Goal: Task Accomplishment & Management: Manage account settings

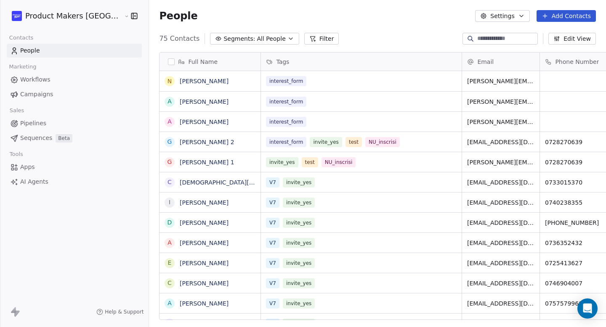
click at [53, 93] on link "Campaigns" at bounding box center [74, 94] width 135 height 14
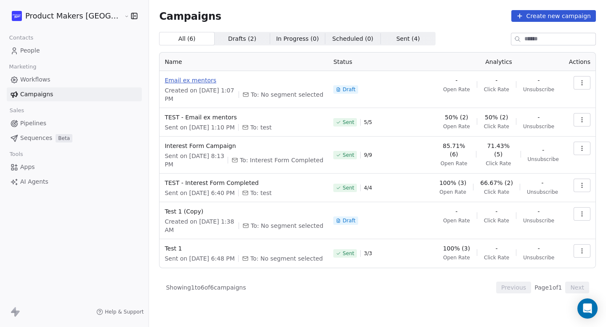
click at [164, 82] on span "Email ex mentors" at bounding box center [243, 80] width 159 height 8
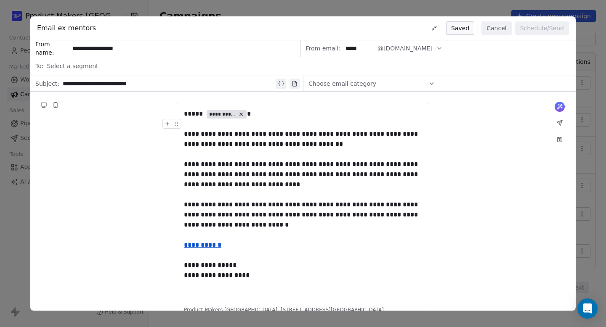
click at [500, 25] on button "Cancel" at bounding box center [496, 27] width 30 height 13
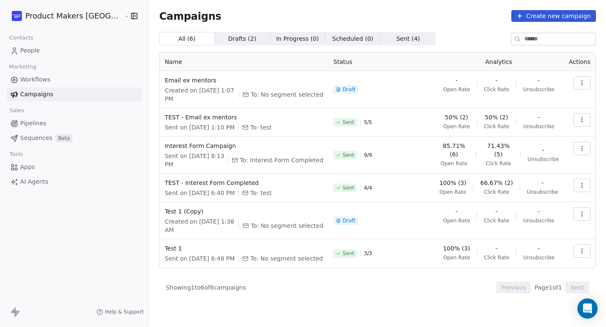
click at [35, 53] on span "People" at bounding box center [30, 50] width 20 height 9
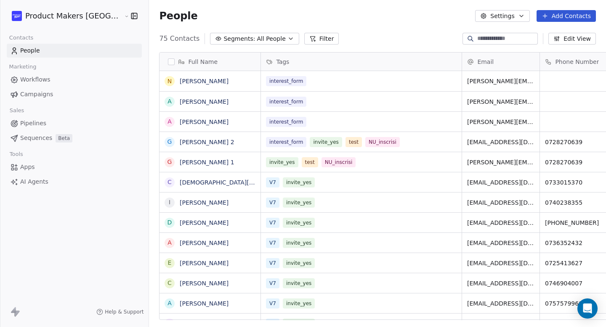
scroll to position [288, 489]
click at [308, 80] on div "interest_form" at bounding box center [353, 81] width 175 height 10
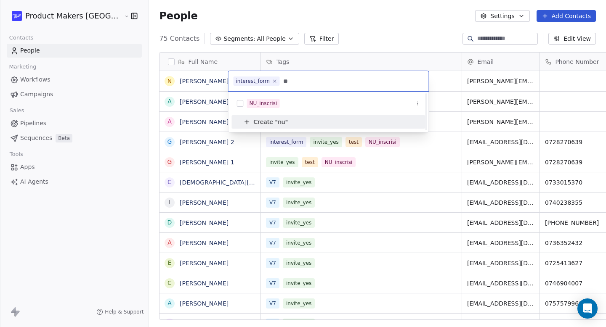
scroll to position [0, 0]
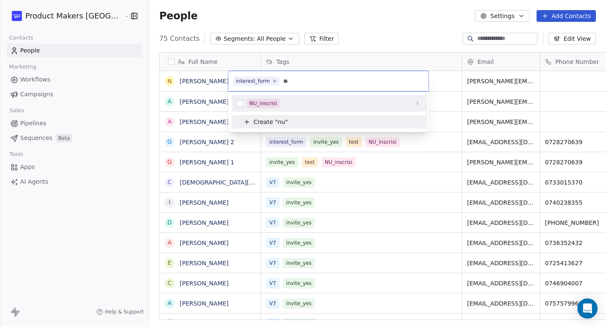
type input "**"
click at [241, 105] on button "Suggestions" at bounding box center [240, 103] width 7 height 7
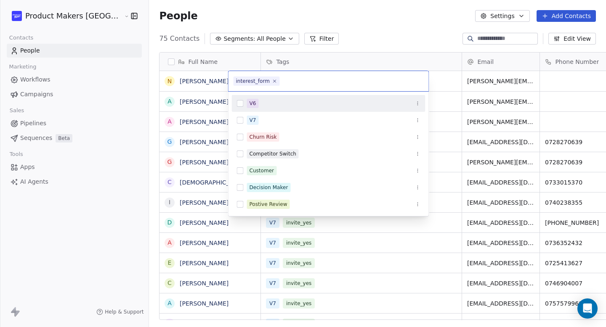
click at [339, 41] on html "Product Makers [GEOGRAPHIC_DATA] Contacts People Marketing Workflows Campaigns …" at bounding box center [303, 163] width 606 height 327
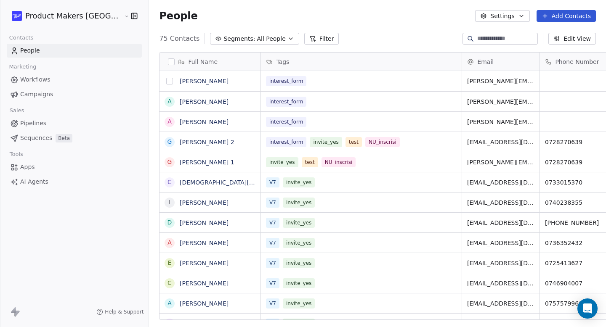
click at [166, 82] on button "grid" at bounding box center [169, 81] width 7 height 7
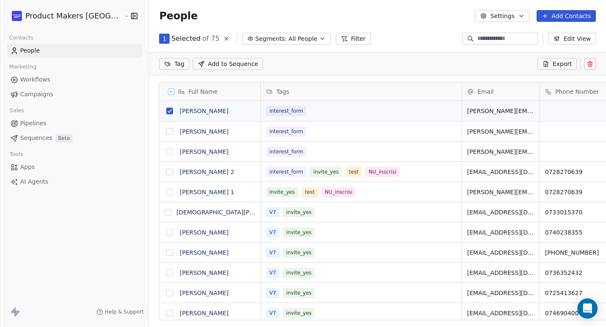
scroll to position [259, 489]
click at [166, 132] on button "grid" at bounding box center [169, 131] width 7 height 7
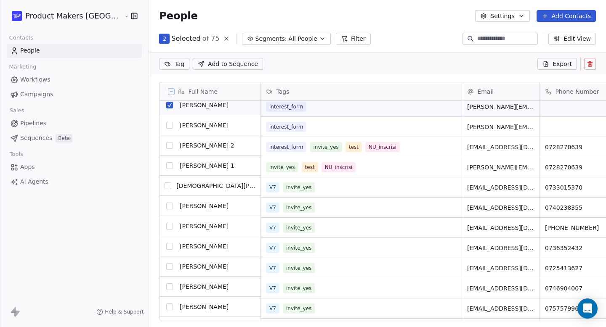
scroll to position [26, 0]
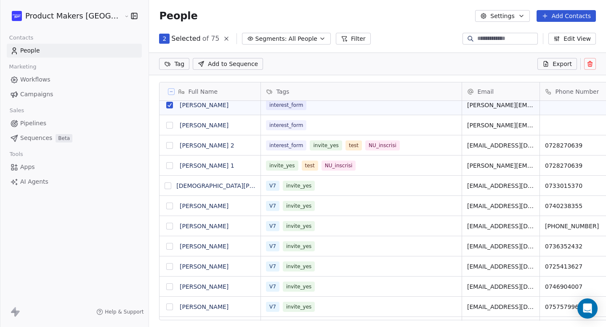
click at [166, 125] on button "grid" at bounding box center [169, 125] width 7 height 7
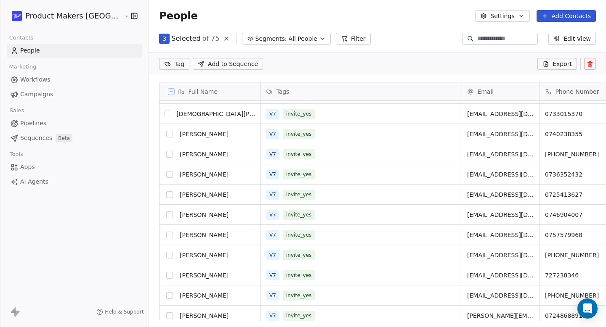
scroll to position [0, 0]
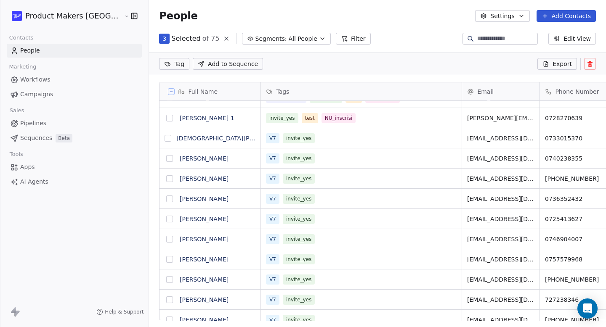
click at [165, 140] on button "grid" at bounding box center [168, 138] width 7 height 7
click at [166, 156] on button "grid" at bounding box center [169, 158] width 7 height 7
click at [166, 178] on button "grid" at bounding box center [169, 178] width 7 height 7
click at [166, 200] on button "grid" at bounding box center [169, 199] width 7 height 7
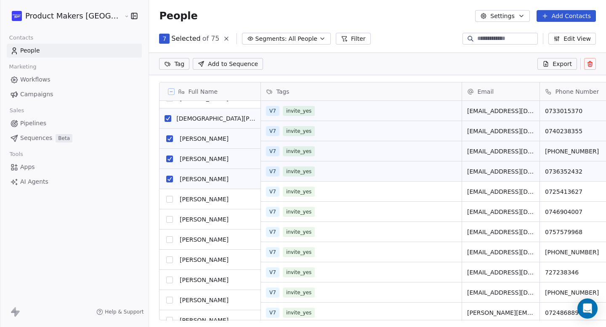
scroll to position [111, 0]
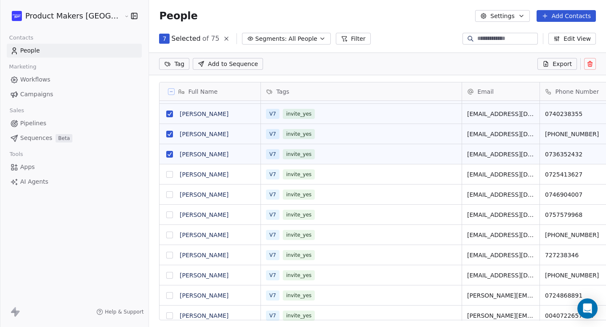
click at [166, 177] on button "grid" at bounding box center [169, 174] width 7 height 7
click at [166, 195] on button "grid" at bounding box center [169, 194] width 7 height 7
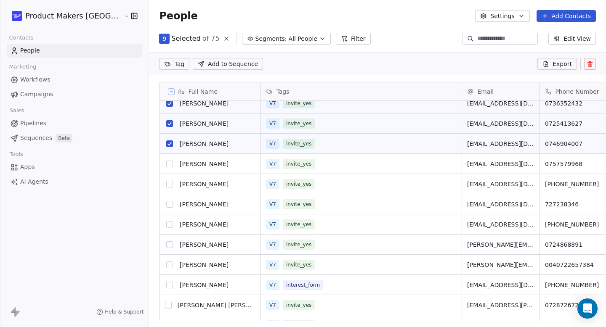
scroll to position [171, 0]
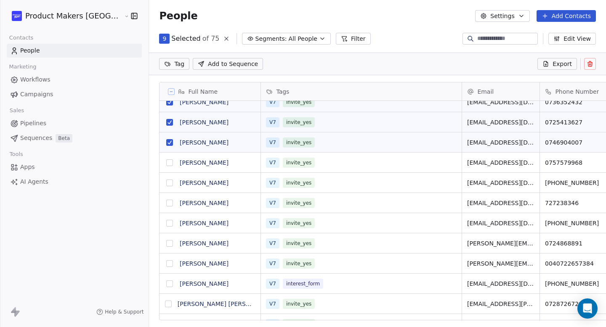
click at [166, 164] on button "grid" at bounding box center [169, 162] width 7 height 7
click at [166, 183] on button "grid" at bounding box center [169, 183] width 7 height 7
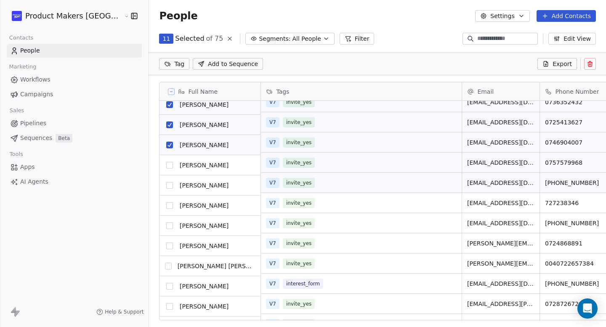
scroll to position [213, 0]
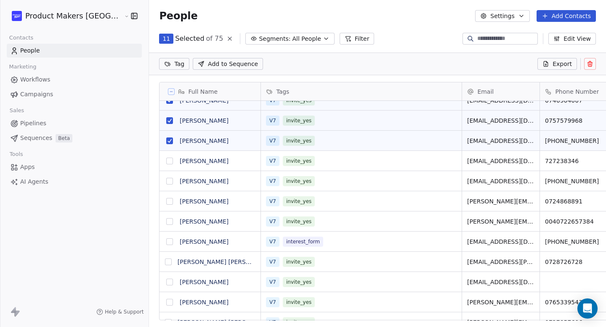
click at [166, 161] on button "grid" at bounding box center [169, 161] width 7 height 7
click at [165, 176] on div "E" at bounding box center [170, 181] width 10 height 10
click at [166, 178] on button "grid" at bounding box center [169, 181] width 7 height 7
click at [166, 201] on button "grid" at bounding box center [169, 201] width 7 height 7
click at [166, 223] on button "grid" at bounding box center [169, 221] width 7 height 7
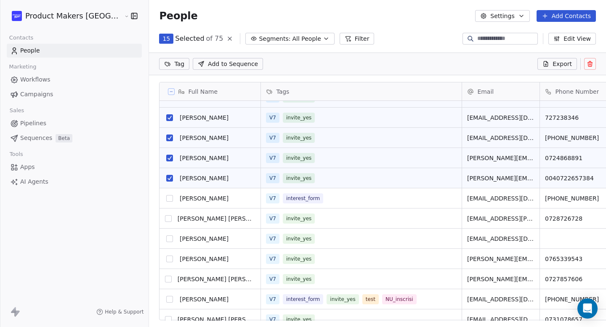
scroll to position [263, 0]
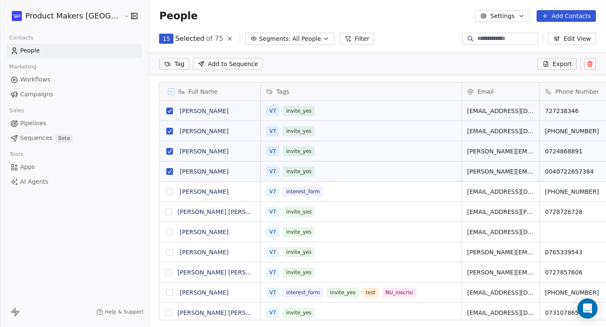
click at [166, 192] on button "grid" at bounding box center [169, 191] width 7 height 7
click at [165, 214] on button "grid" at bounding box center [168, 212] width 7 height 7
click at [166, 232] on button "grid" at bounding box center [169, 232] width 7 height 7
click at [166, 253] on button "grid" at bounding box center [169, 252] width 7 height 7
click at [165, 272] on button "grid" at bounding box center [168, 272] width 7 height 7
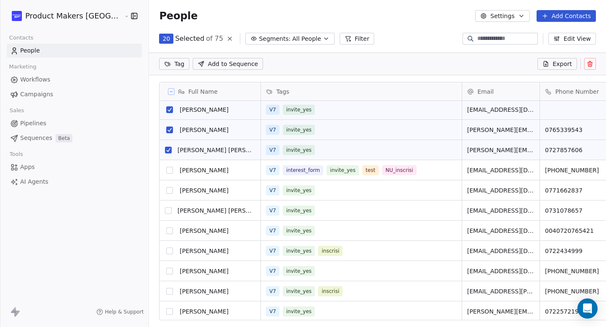
scroll to position [390, 0]
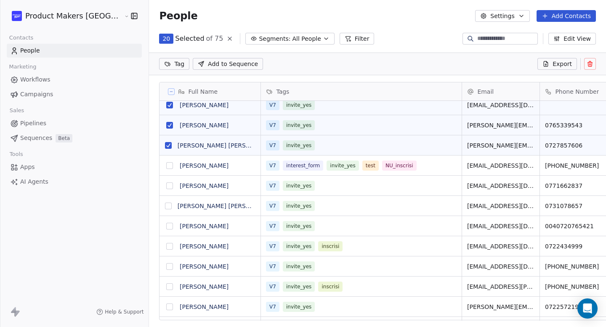
click at [166, 187] on button "grid" at bounding box center [169, 186] width 7 height 7
click at [165, 205] on button "grid" at bounding box center [168, 206] width 7 height 7
click at [166, 226] on button "grid" at bounding box center [169, 226] width 7 height 7
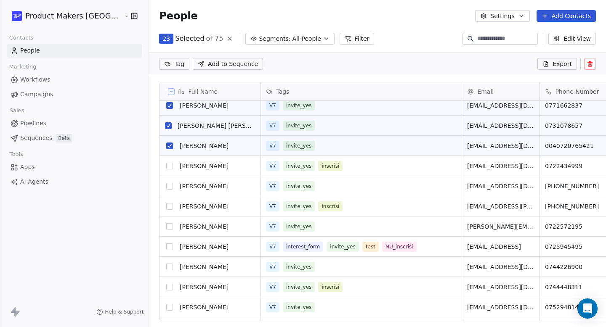
scroll to position [474, 0]
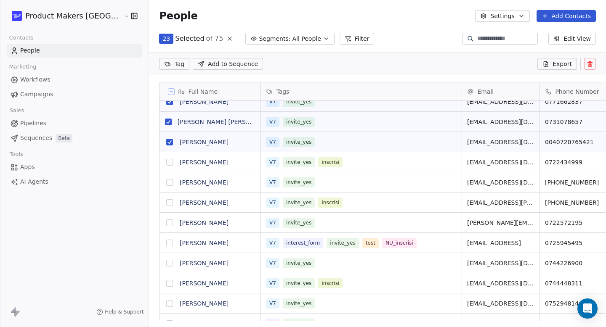
click at [166, 164] on button "grid" at bounding box center [169, 162] width 7 height 7
click at [166, 185] on button "grid" at bounding box center [169, 182] width 7 height 7
click at [166, 159] on button "grid" at bounding box center [169, 162] width 7 height 7
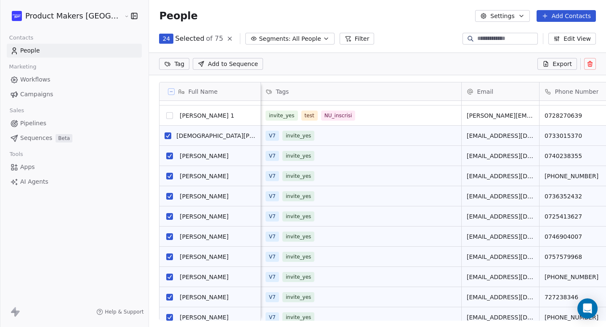
scroll to position [114, 0]
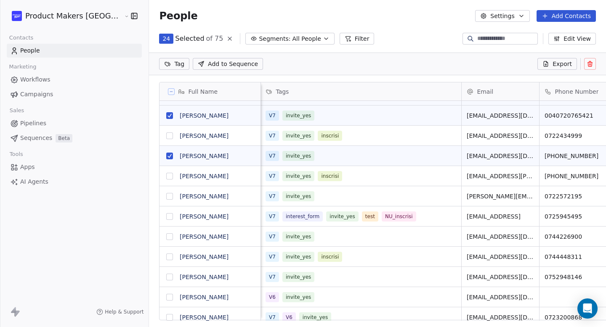
click at [166, 197] on button "grid" at bounding box center [169, 196] width 7 height 7
click at [166, 219] on button "grid" at bounding box center [169, 216] width 7 height 7
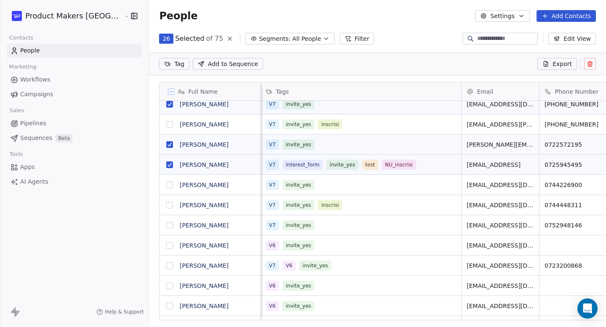
click at [166, 183] on button "grid" at bounding box center [169, 185] width 7 height 7
click at [166, 163] on button "grid" at bounding box center [169, 164] width 7 height 7
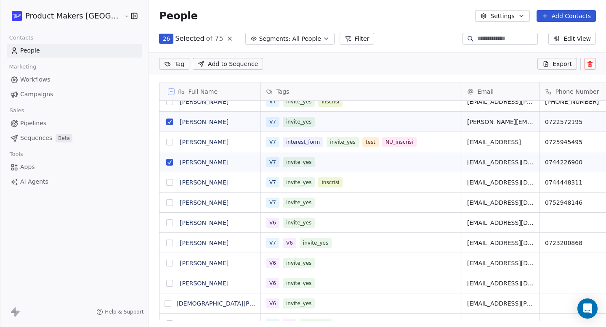
click at [166, 203] on button "grid" at bounding box center [169, 202] width 7 height 7
click at [166, 223] on button "grid" at bounding box center [169, 223] width 7 height 7
click at [166, 240] on button "grid" at bounding box center [169, 243] width 7 height 7
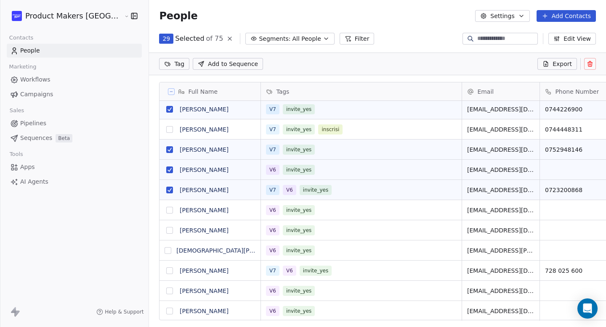
drag, startPoint x: 137, startPoint y: 211, endPoint x: 137, endPoint y: 220, distance: 8.4
click at [166, 211] on button "grid" at bounding box center [169, 210] width 7 height 7
click at [166, 230] on button "grid" at bounding box center [169, 230] width 7 height 7
click at [165, 251] on button "grid" at bounding box center [168, 250] width 7 height 7
click at [166, 272] on button "grid" at bounding box center [169, 270] width 7 height 7
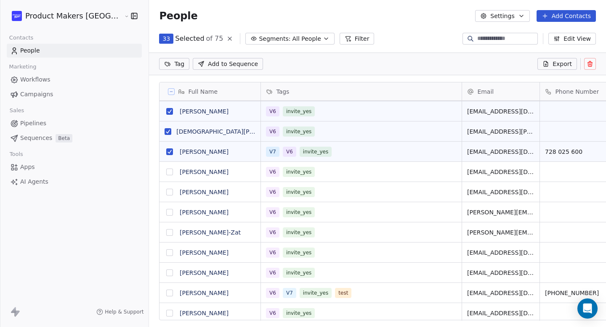
click at [166, 172] on button "grid" at bounding box center [169, 172] width 7 height 7
click at [166, 190] on button "grid" at bounding box center [169, 192] width 7 height 7
click at [166, 213] on button "grid" at bounding box center [169, 212] width 7 height 7
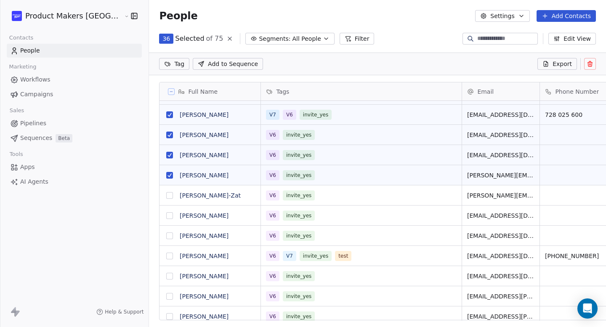
drag, startPoint x: 135, startPoint y: 196, endPoint x: 135, endPoint y: 207, distance: 10.9
click at [166, 196] on button "grid" at bounding box center [169, 195] width 7 height 7
click at [166, 213] on button "grid" at bounding box center [169, 215] width 7 height 7
click at [166, 235] on button "grid" at bounding box center [169, 236] width 7 height 7
click at [166, 256] on button "grid" at bounding box center [169, 256] width 7 height 7
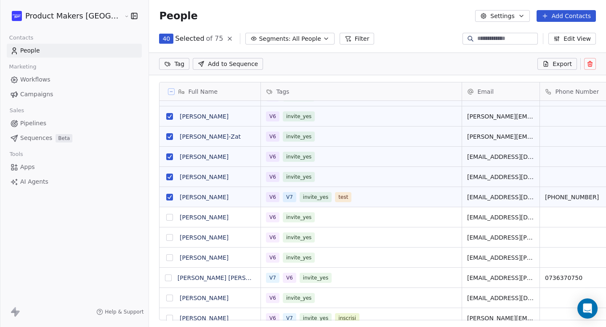
click at [166, 199] on button "grid" at bounding box center [169, 197] width 7 height 7
click at [166, 214] on button "grid" at bounding box center [169, 217] width 7 height 7
click at [166, 240] on button "grid" at bounding box center [169, 237] width 7 height 7
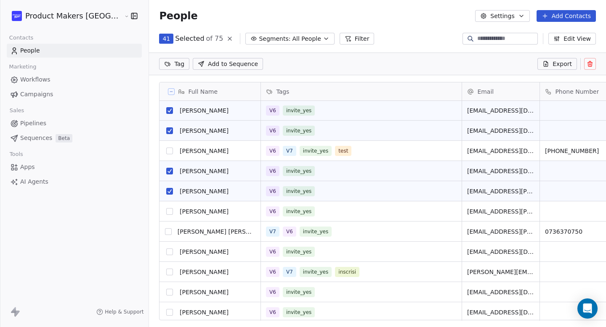
scroll to position [909, 0]
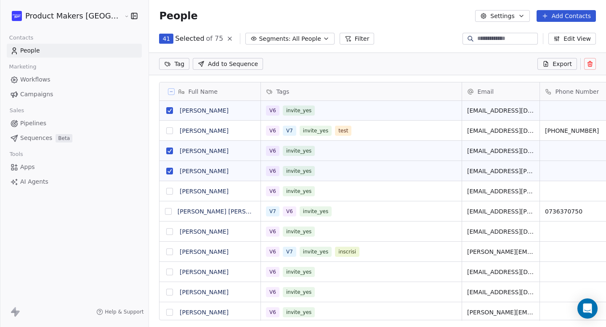
click at [166, 193] on button "grid" at bounding box center [169, 191] width 7 height 7
click at [165, 210] on button "grid" at bounding box center [168, 211] width 7 height 7
click at [166, 230] on button "grid" at bounding box center [169, 231] width 7 height 7
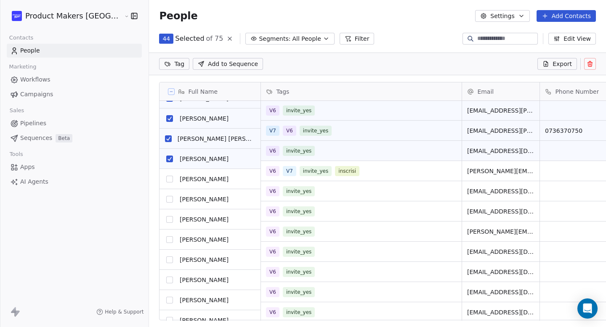
scroll to position [990, 0]
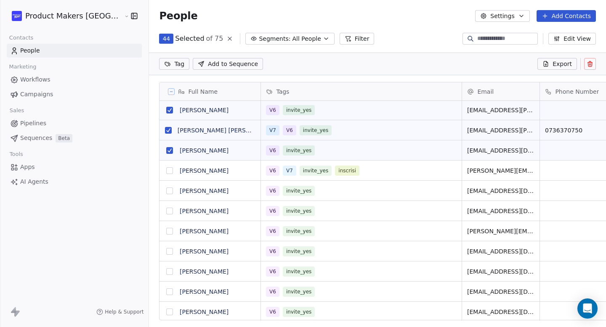
click at [166, 193] on button "grid" at bounding box center [169, 191] width 7 height 7
click at [166, 213] on button "grid" at bounding box center [169, 211] width 7 height 7
click at [166, 233] on button "grid" at bounding box center [169, 231] width 7 height 7
click at [166, 253] on button "grid" at bounding box center [169, 251] width 7 height 7
click at [166, 274] on button "grid" at bounding box center [169, 271] width 7 height 7
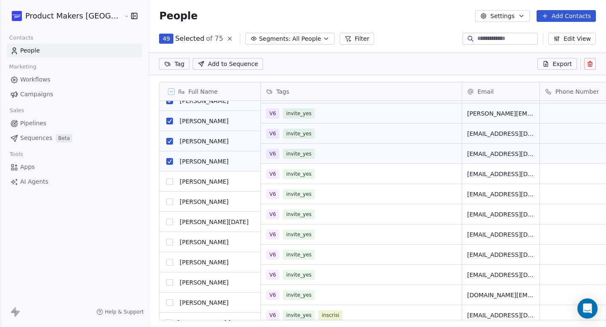
scroll to position [1111, 0]
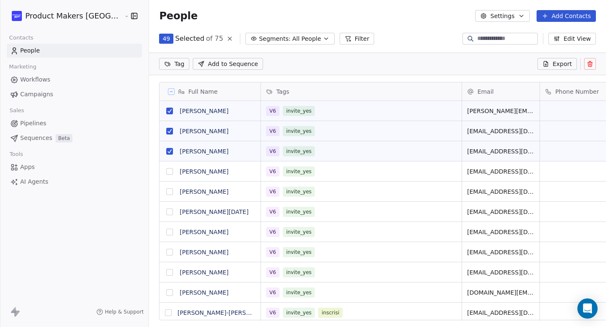
click at [166, 171] on button "grid" at bounding box center [169, 171] width 7 height 7
click at [166, 195] on button "grid" at bounding box center [169, 191] width 7 height 7
click at [165, 207] on div "T" at bounding box center [170, 212] width 10 height 10
click at [165, 208] on div "T" at bounding box center [170, 212] width 10 height 10
click at [166, 233] on button "grid" at bounding box center [169, 232] width 7 height 7
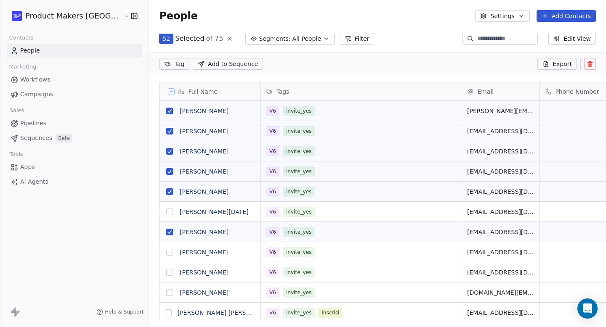
click at [166, 213] on button "grid" at bounding box center [169, 212] width 7 height 7
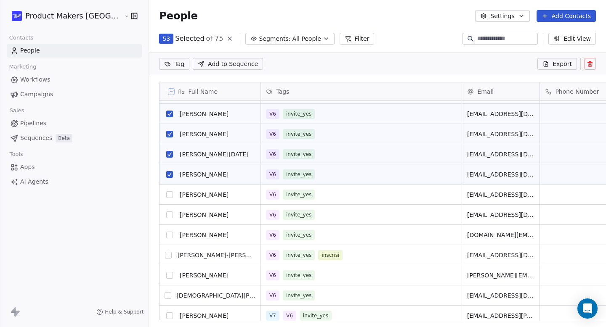
scroll to position [1181, 0]
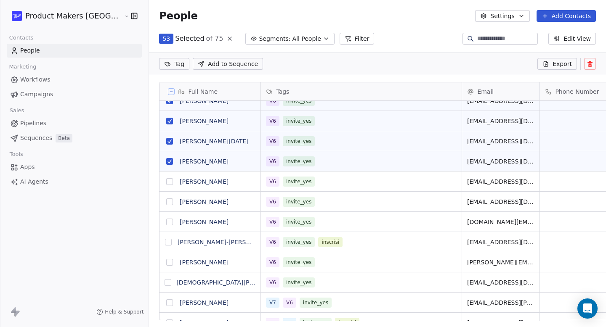
click at [166, 181] on button "grid" at bounding box center [169, 181] width 7 height 7
click at [166, 220] on button "grid" at bounding box center [169, 222] width 7 height 7
click at [166, 200] on button "grid" at bounding box center [169, 201] width 7 height 7
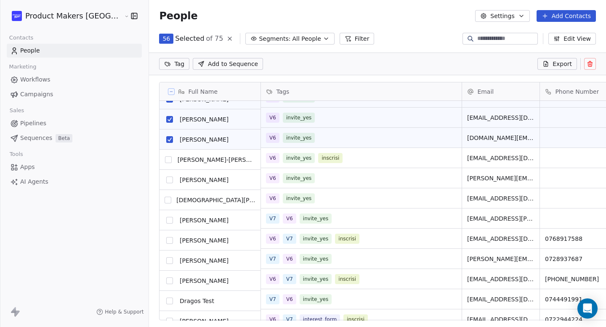
scroll to position [1266, 0]
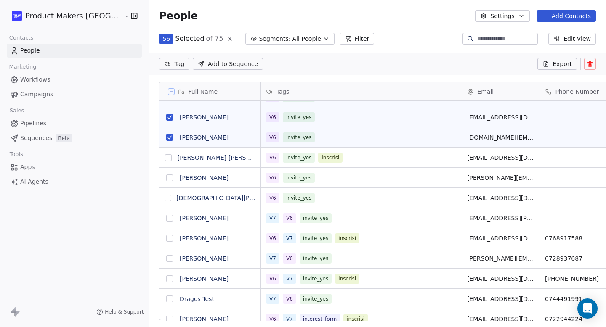
click at [166, 180] on button "grid" at bounding box center [169, 178] width 7 height 7
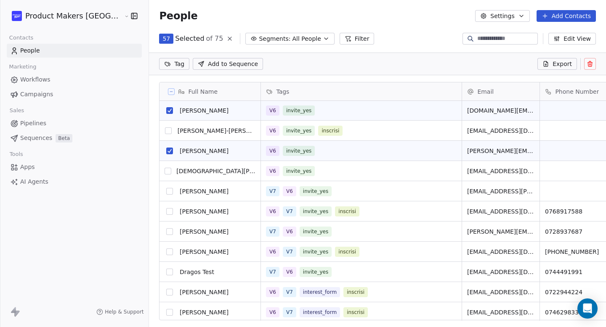
scroll to position [1293, 0]
drag, startPoint x: 136, startPoint y: 169, endPoint x: 136, endPoint y: 178, distance: 8.8
click at [165, 169] on button "grid" at bounding box center [168, 171] width 7 height 7
click at [166, 190] on button "grid" at bounding box center [169, 191] width 7 height 7
click at [166, 230] on button "grid" at bounding box center [169, 231] width 7 height 7
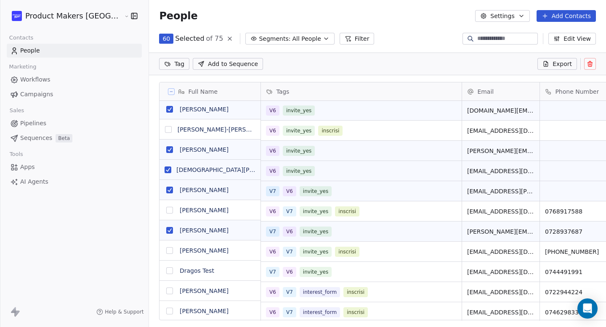
scroll to position [1294, 0]
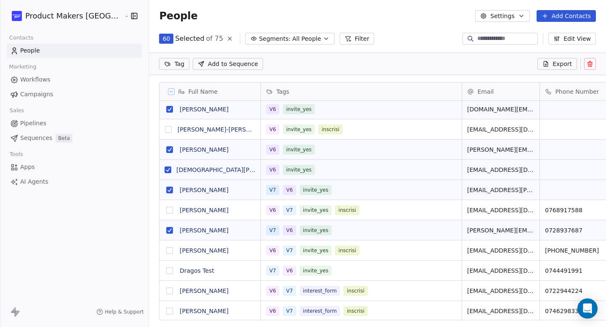
click at [166, 268] on button "grid" at bounding box center [169, 270] width 7 height 7
click at [138, 66] on html "Product Makers [GEOGRAPHIC_DATA] Contacts People Marketing Workflows Campaigns …" at bounding box center [303, 163] width 606 height 327
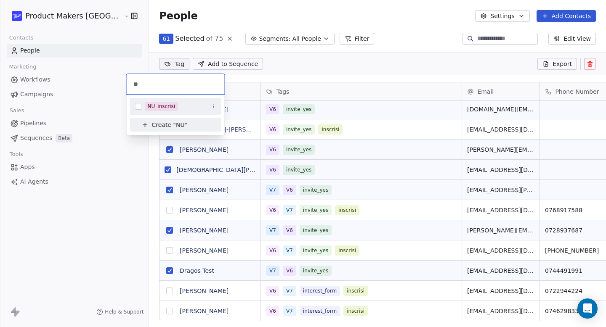
type input "**"
click at [138, 106] on button "Suggestions" at bounding box center [138, 106] width 7 height 7
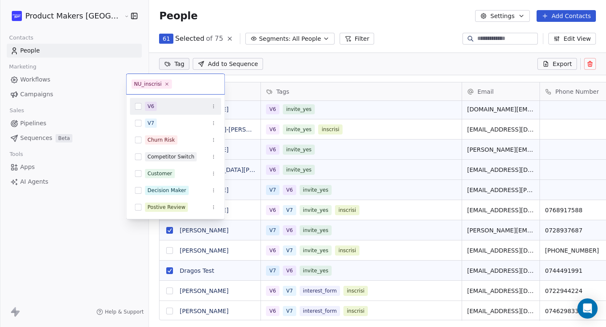
click at [187, 82] on input "text" at bounding box center [196, 83] width 46 height 9
click at [206, 83] on input "text" at bounding box center [196, 83] width 46 height 9
click at [299, 59] on html "Product Makers [GEOGRAPHIC_DATA] Contacts People Marketing Workflows Campaigns …" at bounding box center [303, 163] width 606 height 327
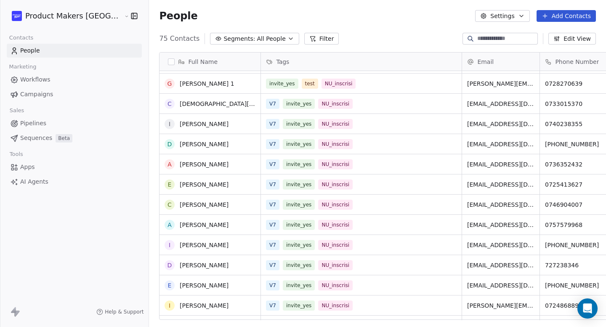
scroll to position [84, 0]
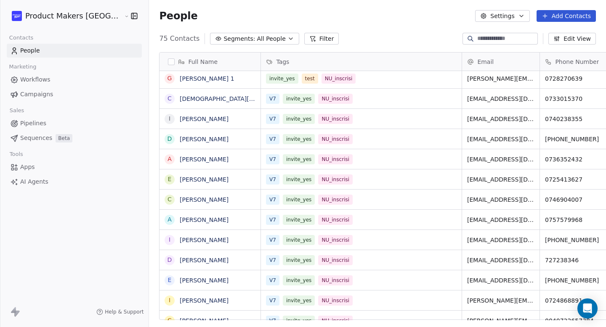
click at [257, 40] on span "All People" at bounding box center [271, 38] width 29 height 9
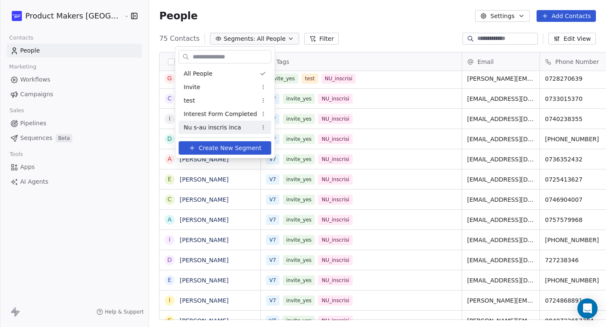
click at [224, 127] on span "Nu s-au inscris inca" at bounding box center [212, 127] width 57 height 9
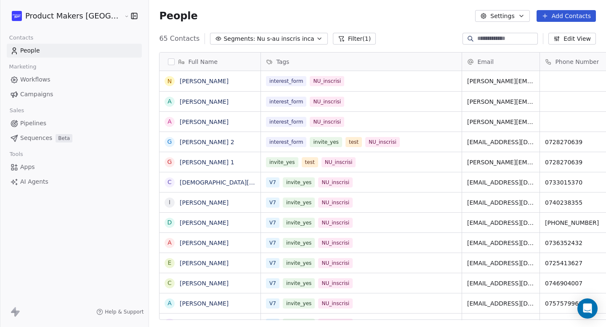
scroll to position [288, 489]
click at [257, 39] on span "Nu s-au inscris inca" at bounding box center [285, 38] width 57 height 9
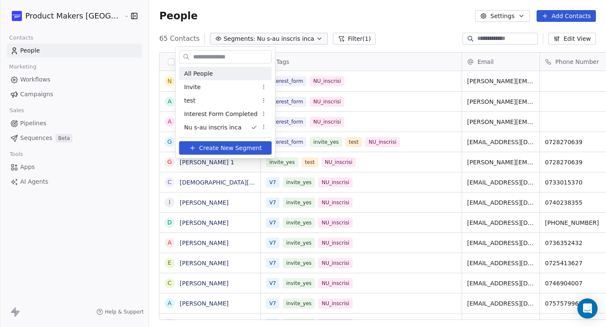
click at [235, 71] on div "All People" at bounding box center [225, 73] width 93 height 13
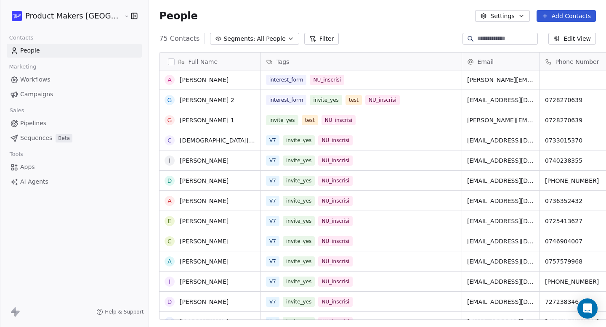
scroll to position [47, 0]
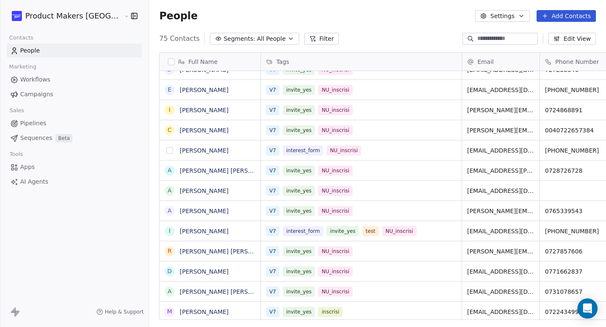
click at [166, 149] on button "grid" at bounding box center [169, 150] width 7 height 7
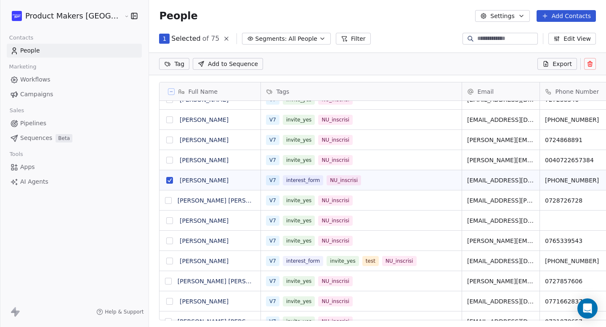
click at [166, 177] on button "grid" at bounding box center [169, 180] width 7 height 7
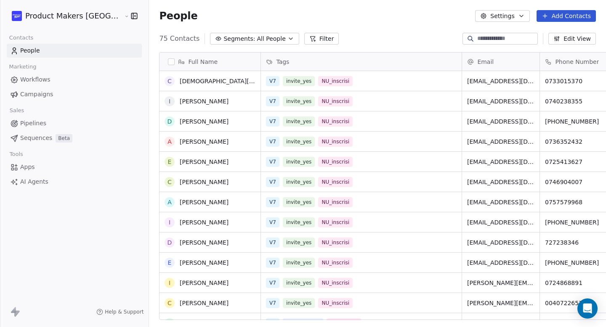
scroll to position [128, 0]
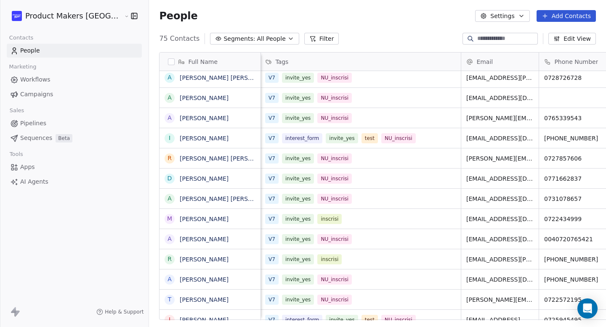
click at [47, 90] on span "Campaigns" at bounding box center [36, 94] width 33 height 9
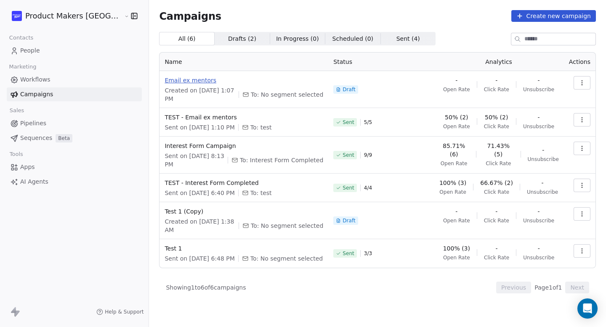
click at [165, 77] on span "Email ex mentors" at bounding box center [243, 80] width 159 height 8
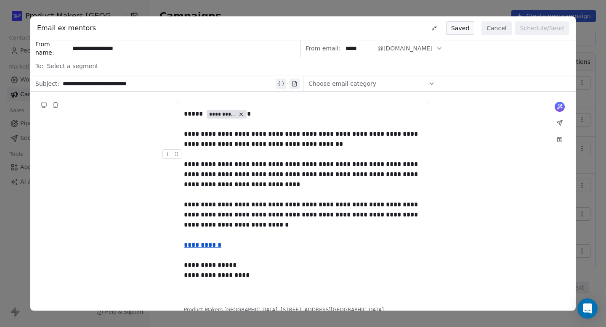
click at [130, 67] on div "Select a segment" at bounding box center [309, 66] width 524 height 19
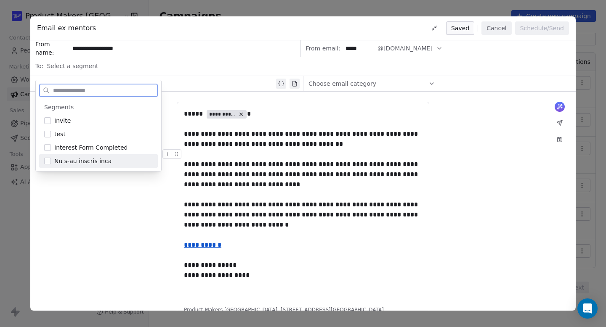
click at [47, 162] on button "Suggestions" at bounding box center [47, 161] width 7 height 7
click at [257, 237] on div at bounding box center [303, 235] width 238 height 10
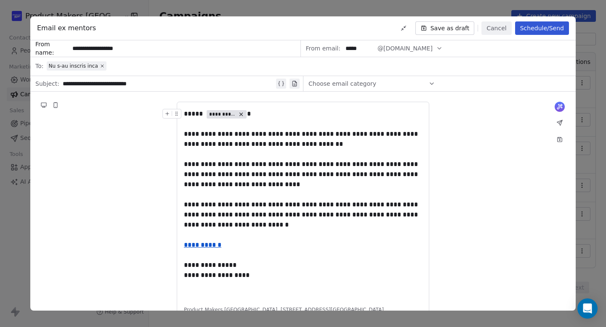
click at [499, 32] on button "Cancel" at bounding box center [496, 27] width 30 height 13
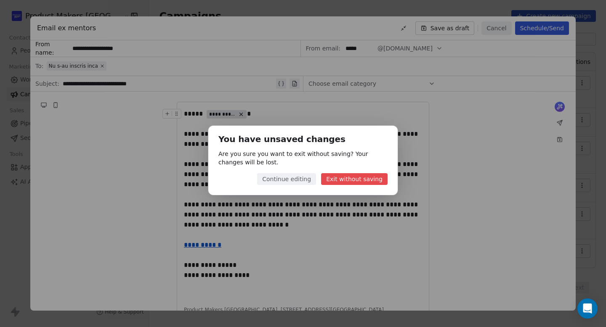
click at [295, 181] on button "Continue editing" at bounding box center [286, 179] width 59 height 12
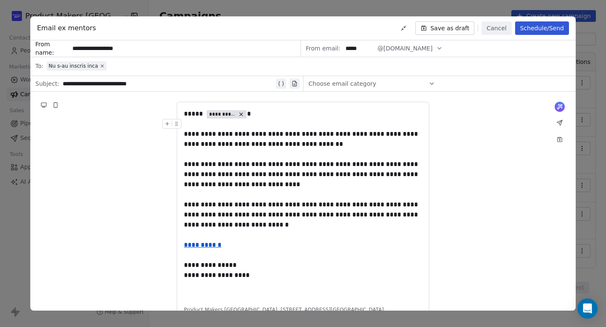
click at [448, 26] on button "Save as draft" at bounding box center [444, 27] width 59 height 13
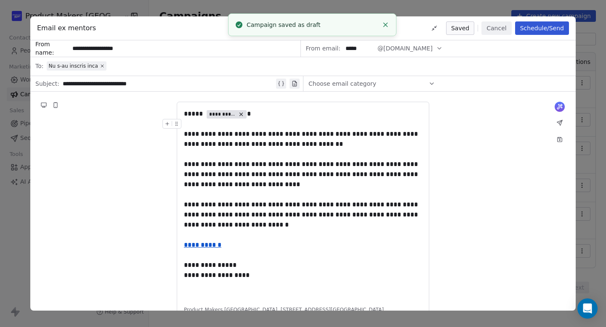
click at [489, 33] on button "Cancel" at bounding box center [496, 27] width 30 height 13
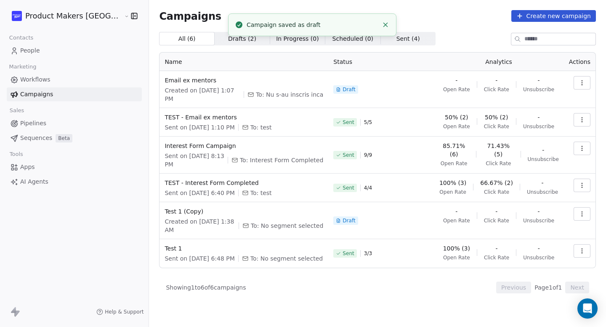
click at [29, 50] on span "People" at bounding box center [30, 50] width 20 height 9
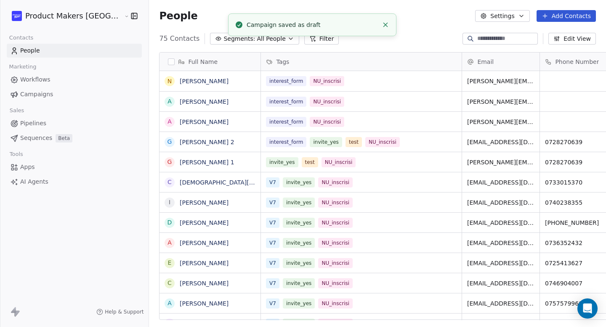
scroll to position [288, 489]
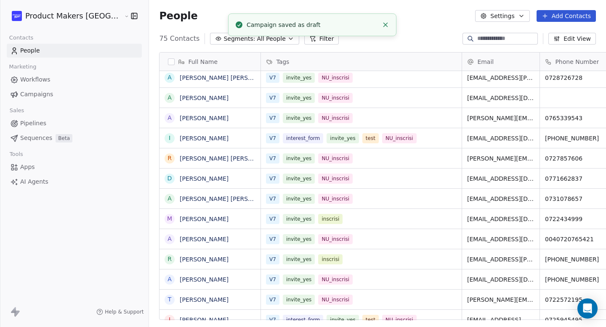
click at [489, 40] on input at bounding box center [506, 38] width 59 height 8
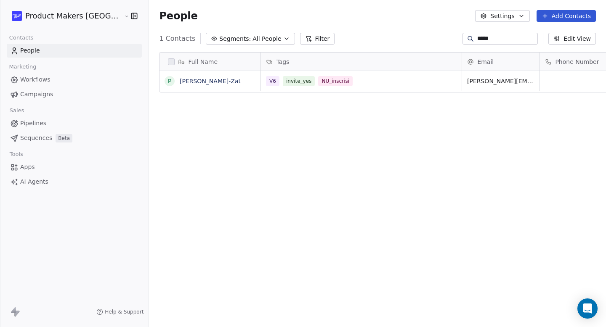
click at [413, 104] on div "Full Name P [PERSON_NAME] Tags Email Phone Number Linkedin Company Job Title Co…" at bounding box center [377, 189] width 457 height 288
click at [490, 39] on input "*****" at bounding box center [506, 38] width 59 height 8
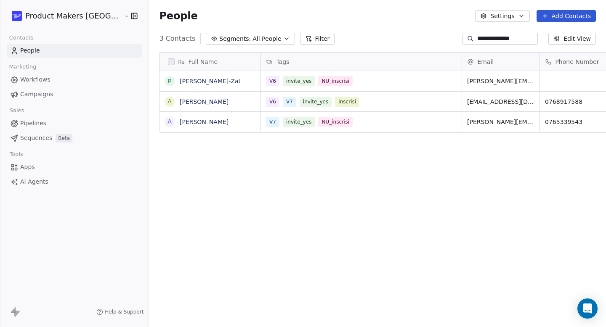
click at [518, 38] on input "**********" at bounding box center [506, 38] width 59 height 8
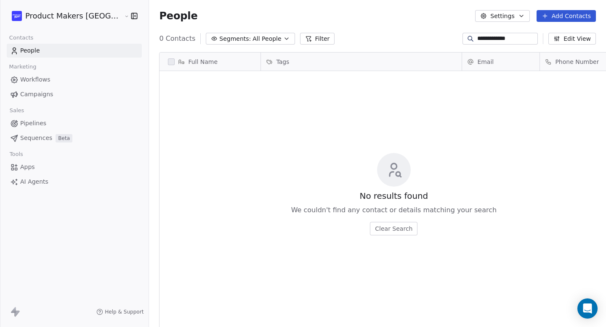
type input "**********"
click at [489, 40] on input "**********" at bounding box center [506, 38] width 59 height 8
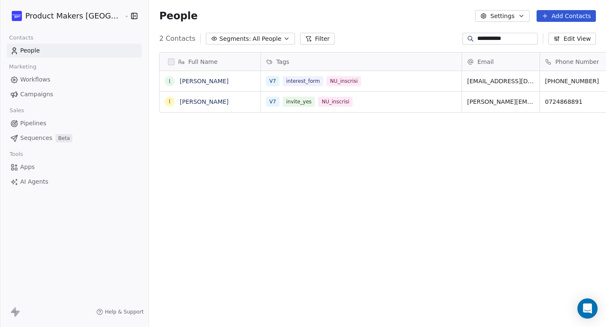
type input "**********"
click at [488, 36] on input "**********" at bounding box center [506, 38] width 59 height 8
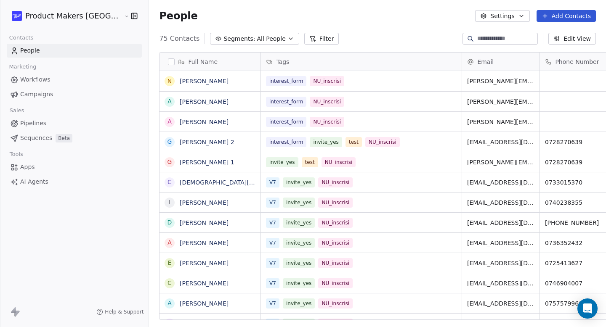
click at [379, 34] on div "75 Contacts Segments: All People Filter Edit View" at bounding box center [377, 38] width 457 height 13
click at [59, 94] on link "Campaigns" at bounding box center [74, 94] width 135 height 14
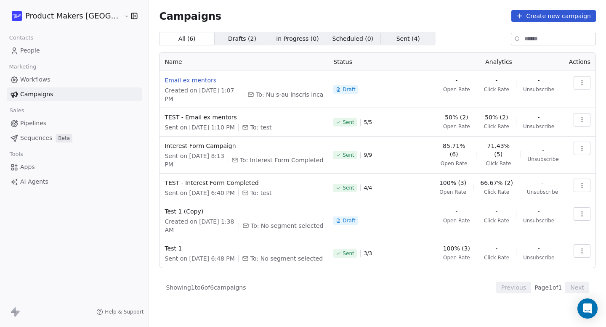
click at [164, 78] on span "Email ex mentors" at bounding box center [243, 80] width 159 height 8
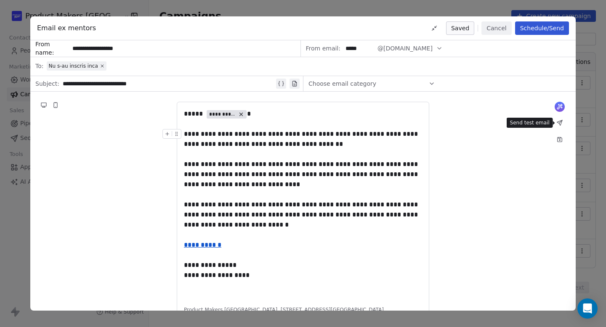
click at [557, 125] on icon at bounding box center [559, 122] width 7 height 7
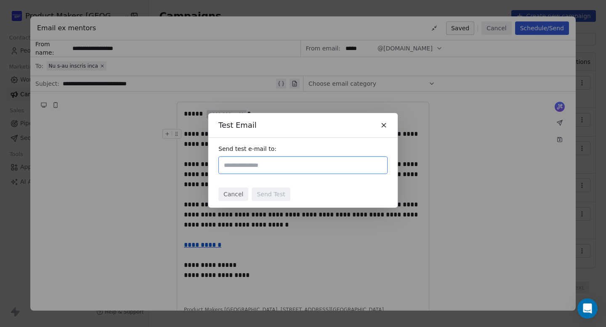
paste input "**********"
type input "**********"
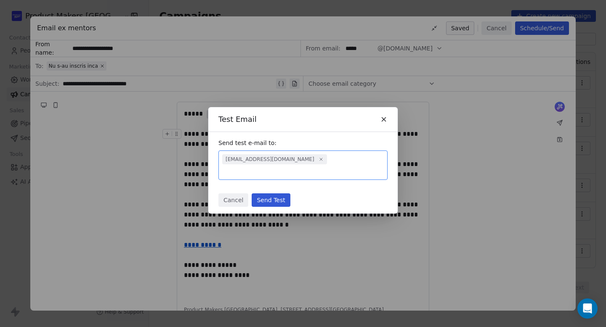
click at [273, 199] on button "Send Test" at bounding box center [270, 199] width 38 height 13
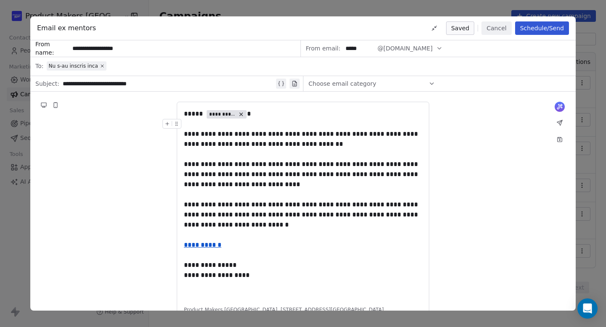
click at [486, 30] on button "Cancel" at bounding box center [496, 27] width 30 height 13
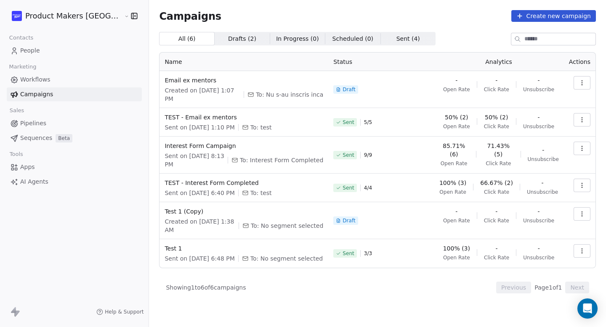
click at [46, 48] on link "People" at bounding box center [74, 51] width 135 height 14
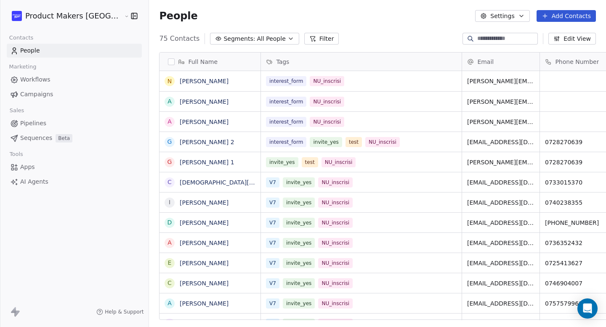
scroll to position [288, 489]
click at [223, 44] on button "Segments: All People" at bounding box center [254, 39] width 89 height 12
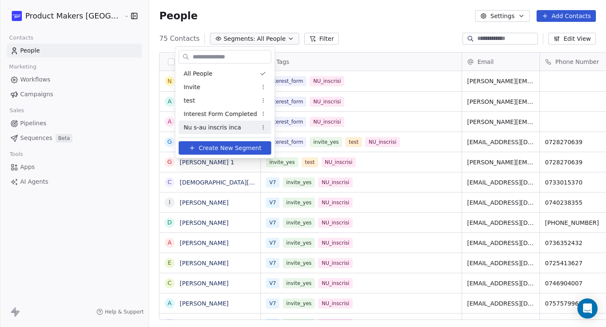
click at [210, 129] on span "Nu s-au inscris inca" at bounding box center [212, 127] width 57 height 9
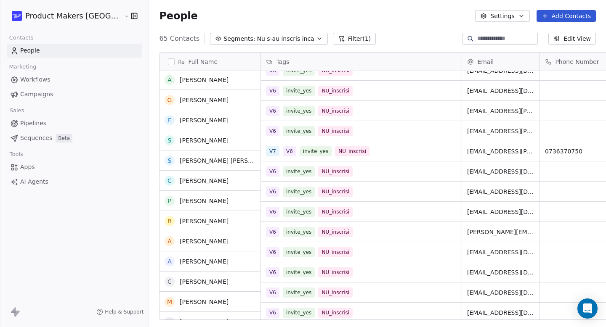
scroll to position [864, 0]
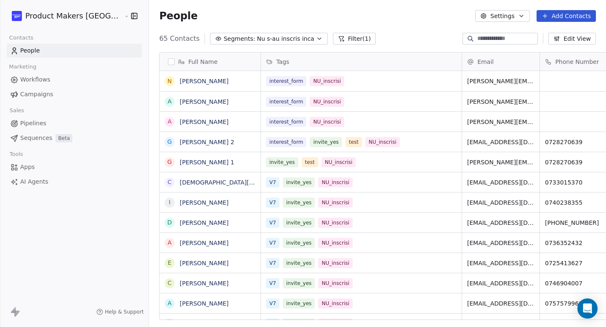
click at [266, 38] on span "Nu s-au inscris inca" at bounding box center [285, 38] width 57 height 9
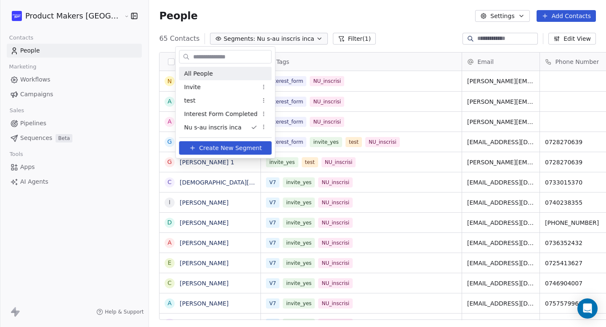
click at [229, 74] on div "All People" at bounding box center [225, 73] width 93 height 13
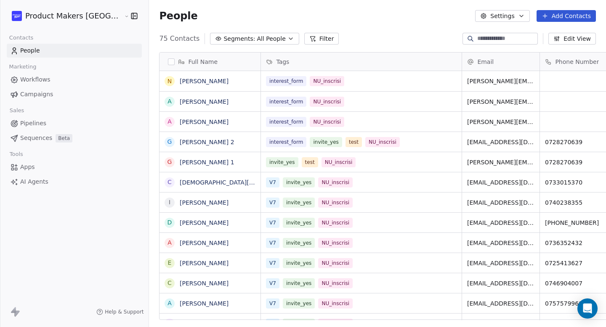
click at [58, 92] on link "Campaigns" at bounding box center [74, 94] width 135 height 14
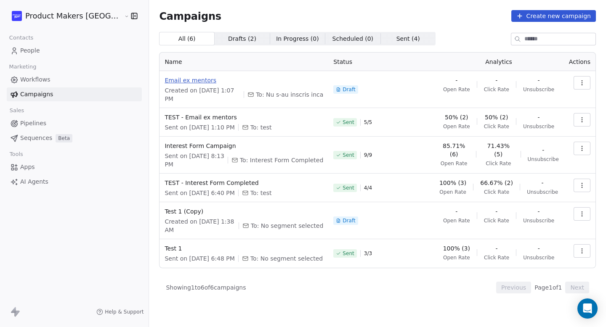
click at [164, 79] on span "Email ex mentors" at bounding box center [243, 80] width 159 height 8
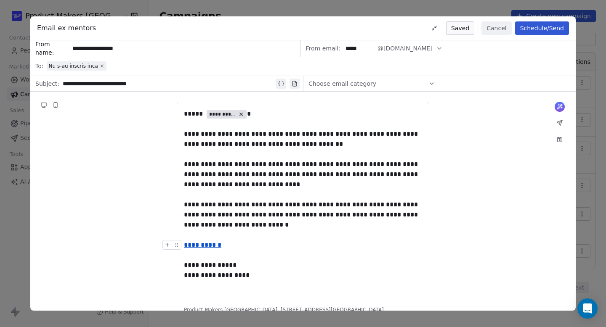
click at [209, 248] on u "**********" at bounding box center [202, 245] width 37 height 6
click at [202, 262] on link "[URL][DOMAIN_NAME]" at bounding box center [184, 261] width 72 height 12
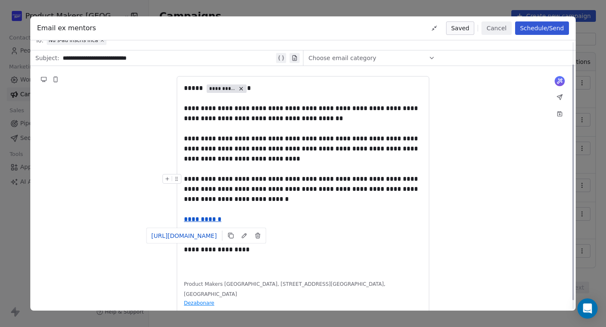
scroll to position [26, 0]
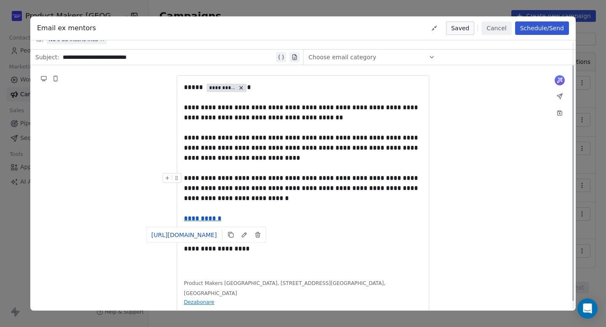
click at [331, 196] on div "**********" at bounding box center [303, 188] width 238 height 30
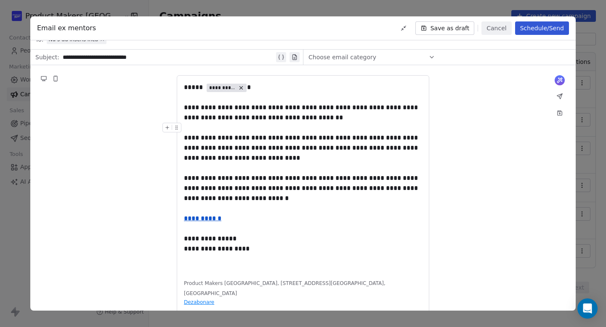
click at [445, 28] on button "Save as draft" at bounding box center [444, 27] width 59 height 13
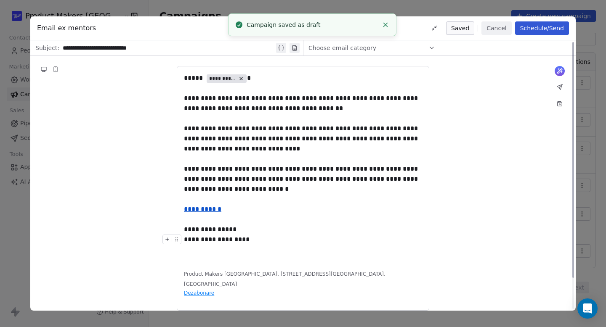
scroll to position [0, 0]
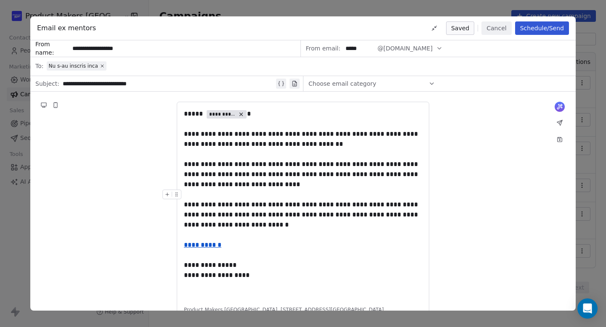
click at [556, 31] on button "Schedule/Send" at bounding box center [542, 27] width 54 height 13
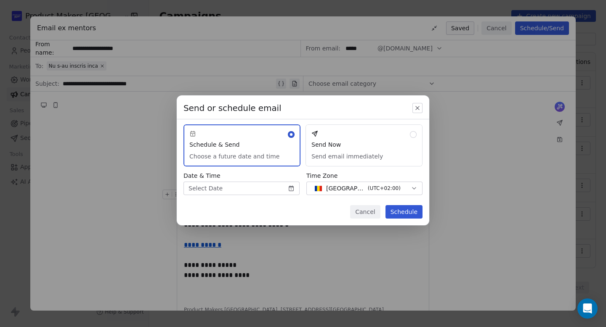
click at [325, 156] on button "Send Now Send email immediately" at bounding box center [363, 145] width 117 height 42
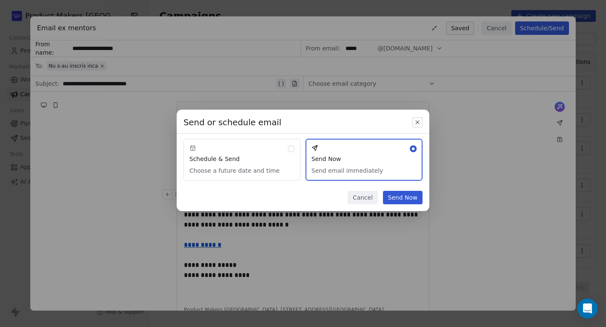
click at [392, 198] on button "Send Now" at bounding box center [403, 197] width 40 height 13
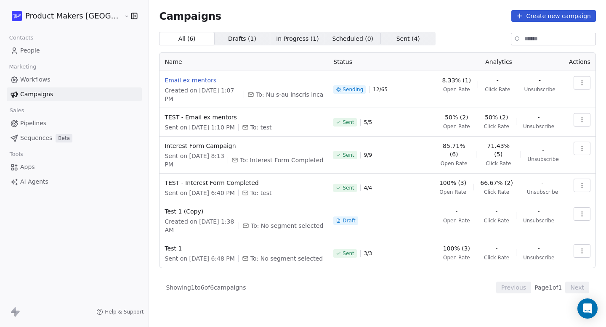
click at [172, 79] on span "Email ex mentors" at bounding box center [243, 80] width 159 height 8
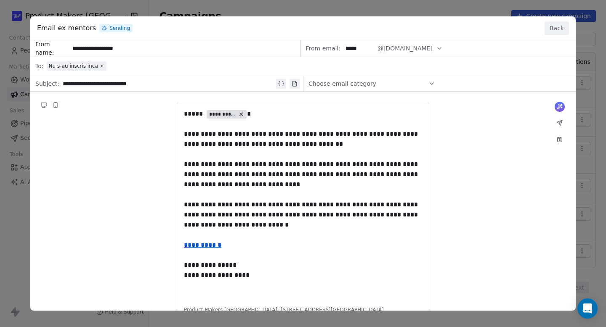
click at [558, 28] on button "Back" at bounding box center [556, 27] width 24 height 13
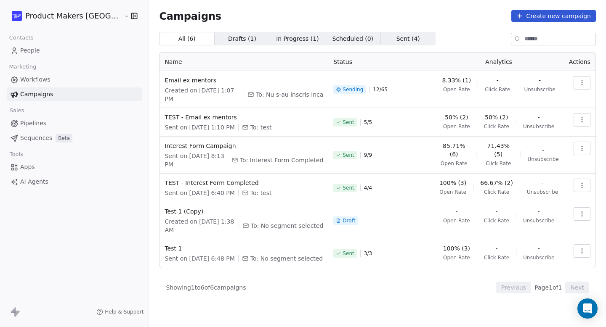
click at [60, 48] on link "People" at bounding box center [74, 51] width 135 height 14
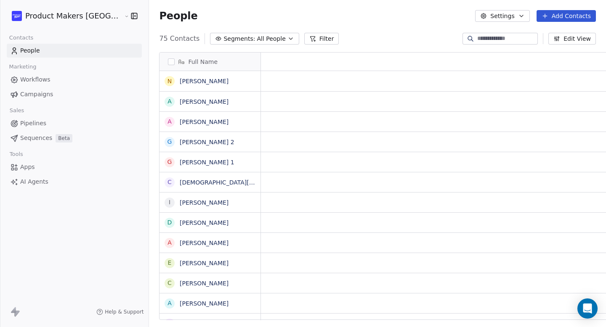
scroll to position [288, 489]
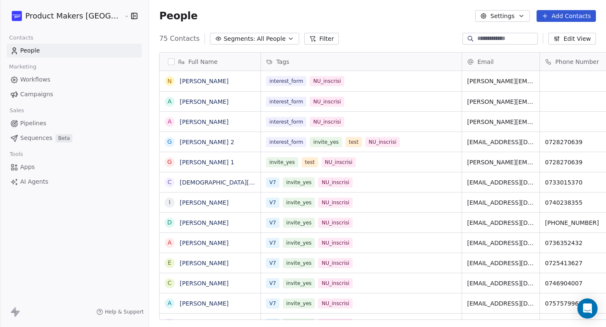
click at [257, 37] on span "All People" at bounding box center [271, 38] width 29 height 9
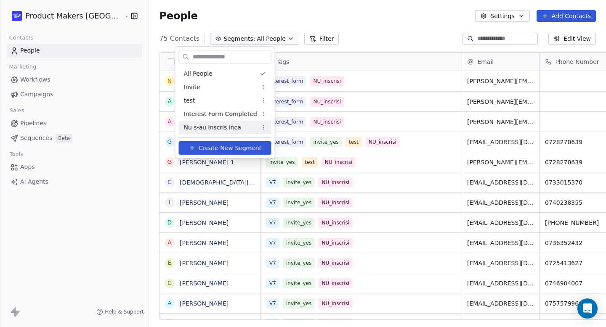
click at [231, 131] on span "Nu s-au inscris inca" at bounding box center [212, 127] width 57 height 9
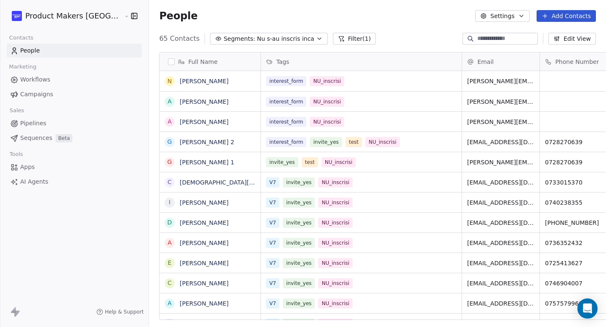
click at [223, 37] on span "Segments:" at bounding box center [239, 38] width 32 height 9
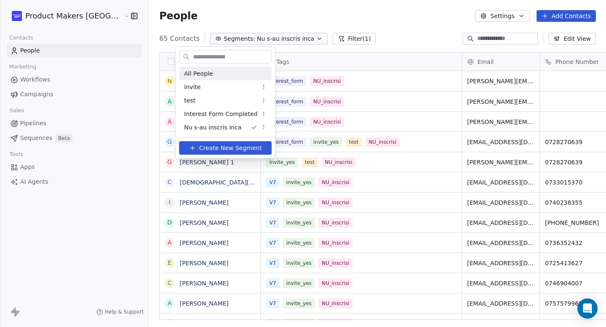
click at [211, 71] on div "All People" at bounding box center [225, 73] width 93 height 13
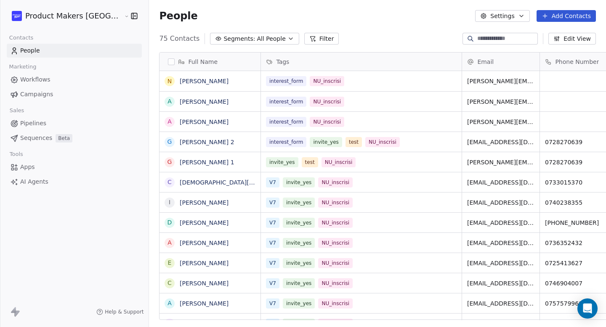
click at [73, 97] on link "Campaigns" at bounding box center [74, 94] width 135 height 14
